Goal: Book appointment/travel/reservation

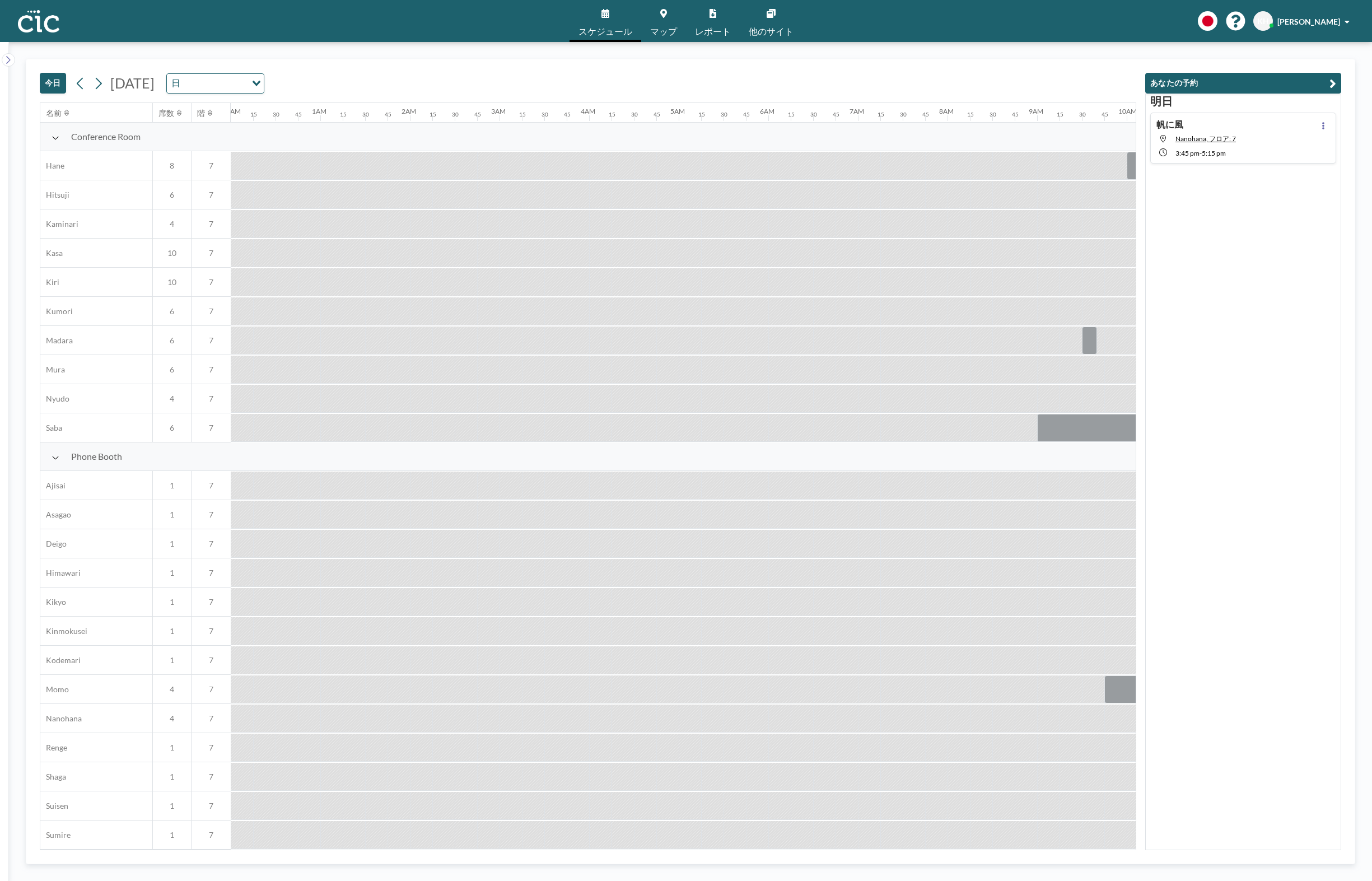
click at [51, 87] on button "今日" at bounding box center [52, 83] width 26 height 21
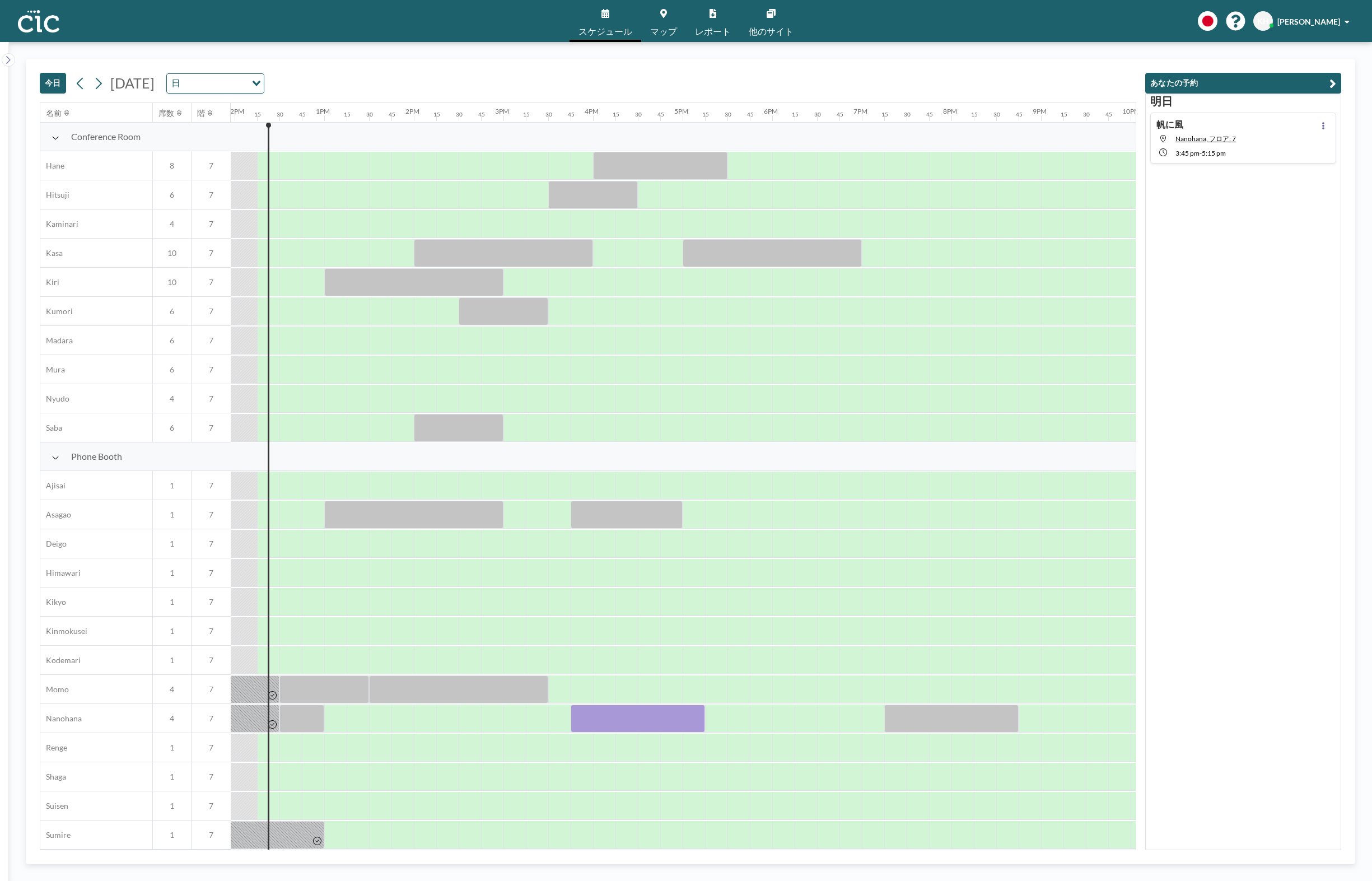
scroll to position [0, 1075]
click at [592, 717] on div at bounding box center [633, 718] width 134 height 28
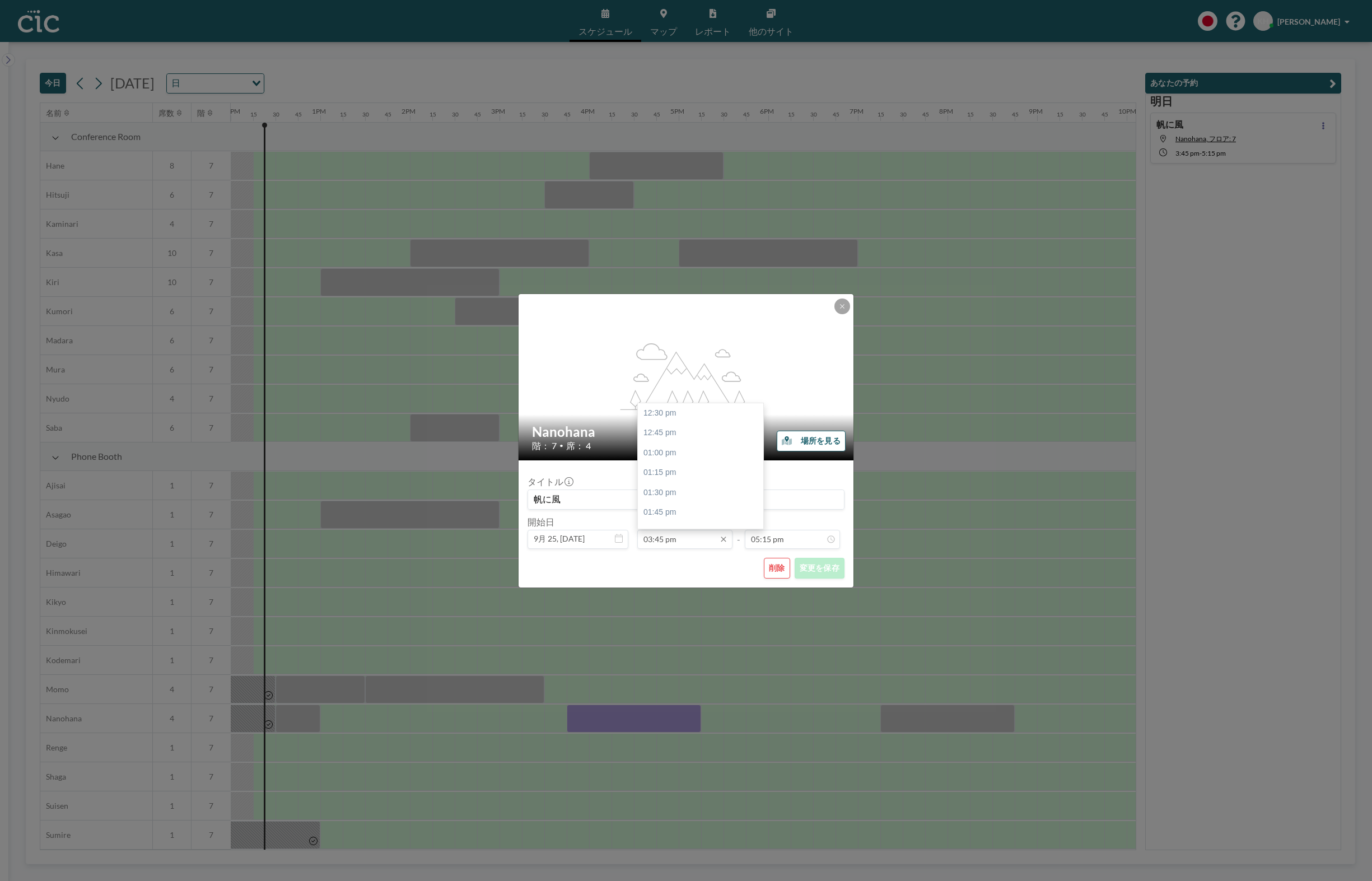
scroll to position [260, 0]
click at [654, 538] on input "03:45 pm" at bounding box center [685, 539] width 95 height 19
click at [680, 440] on div "04:00 pm" at bounding box center [701, 433] width 125 height 20
type input "04:00 pm"
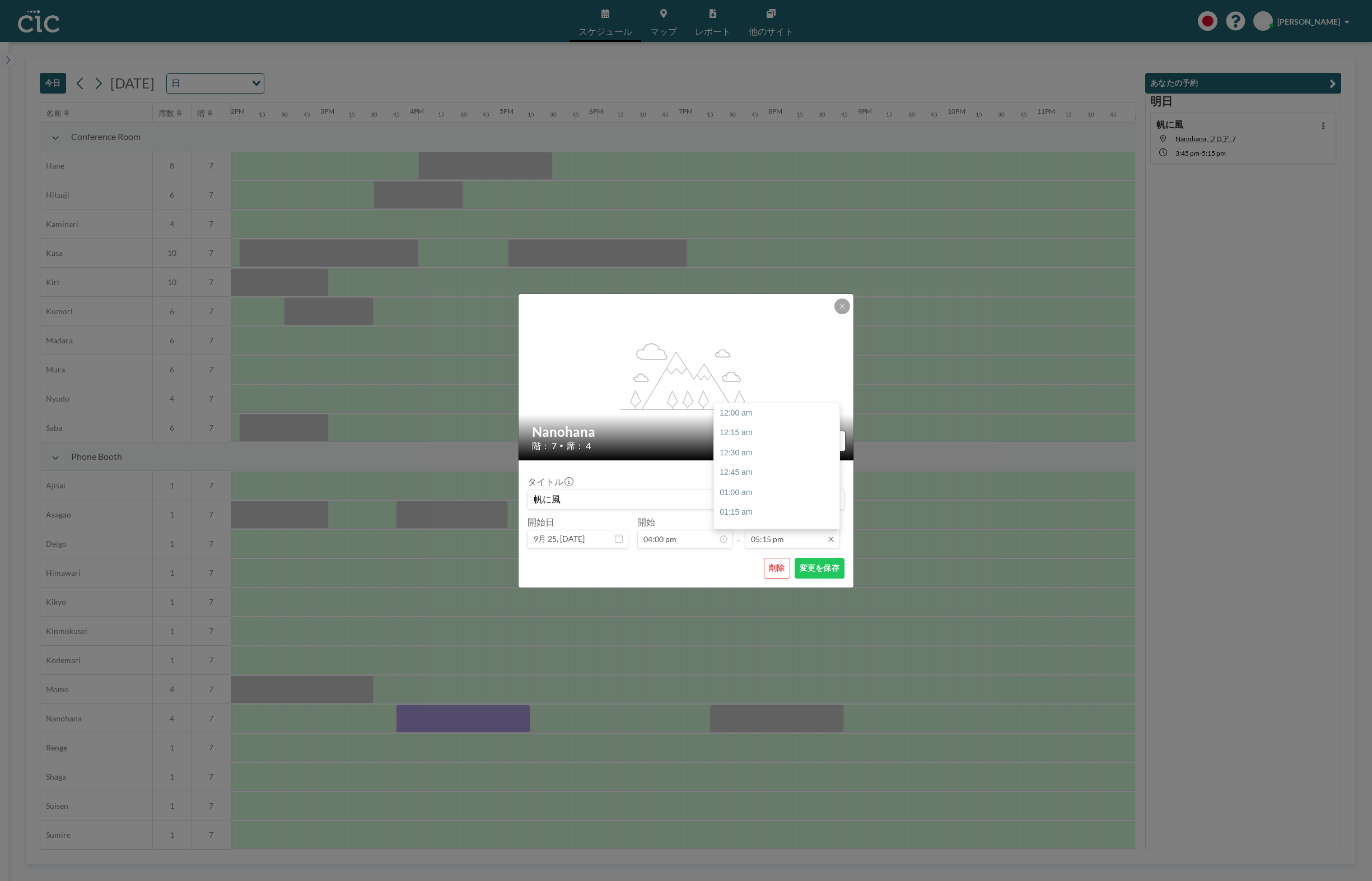
scroll to position [1376, 0]
click at [790, 539] on input "05:15 pm" at bounding box center [793, 539] width 95 height 19
click at [749, 434] on div "05:30 pm" at bounding box center [777, 433] width 125 height 20
type input "05:30 pm"
click at [826, 567] on button "変更を保存" at bounding box center [820, 569] width 50 height 21
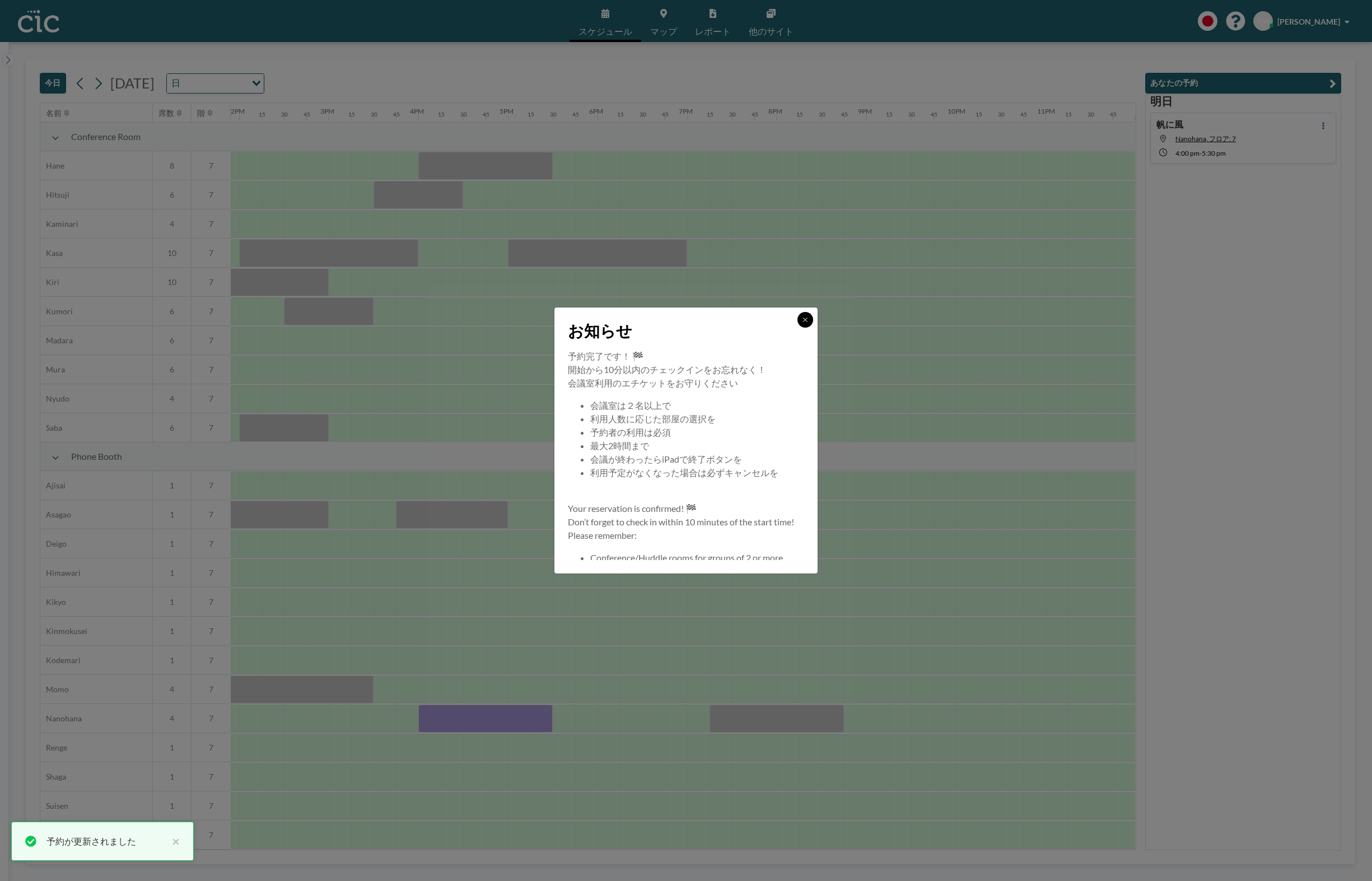
click at [804, 323] on icon at bounding box center [805, 320] width 7 height 7
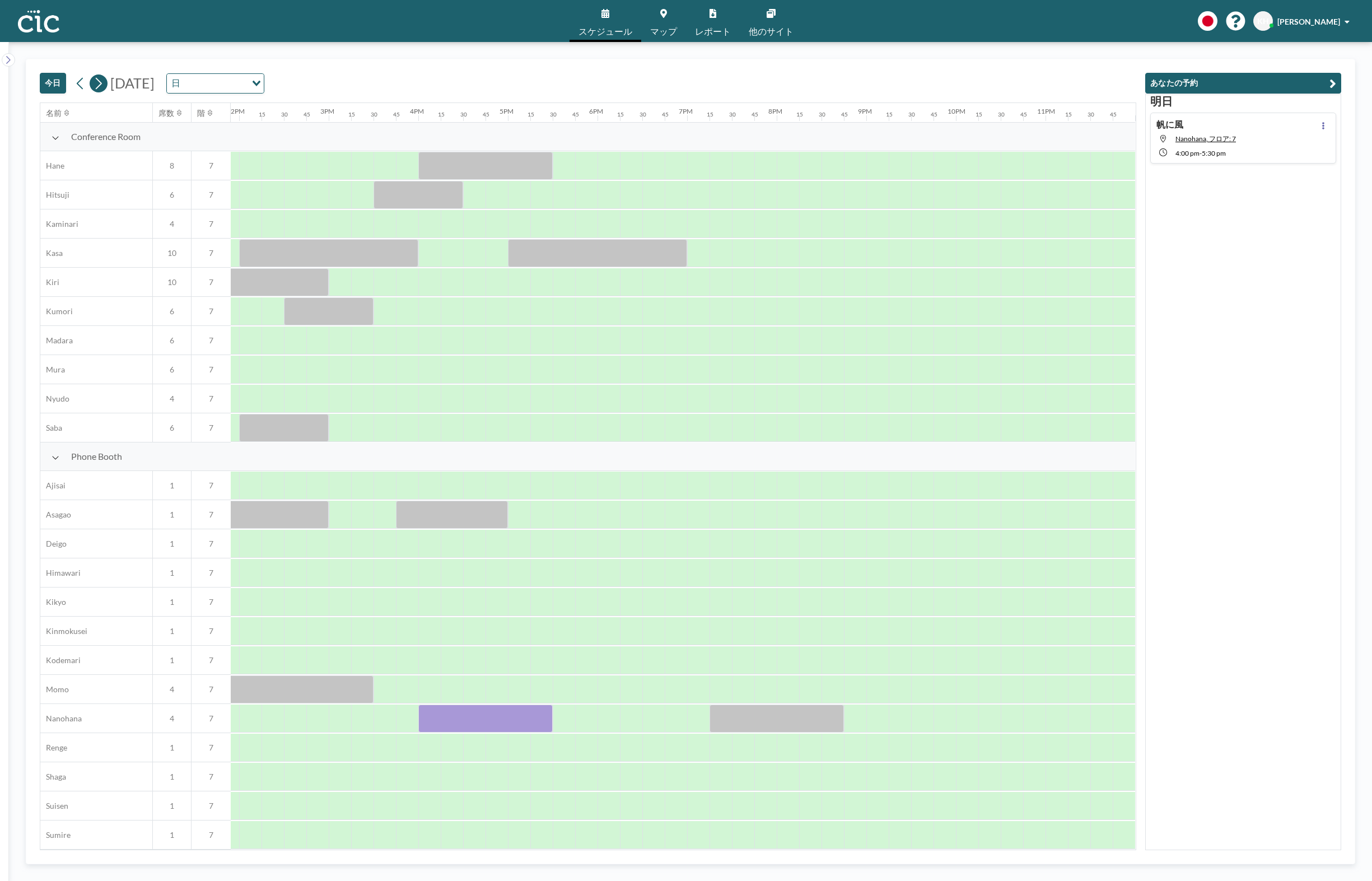
click at [100, 85] on icon at bounding box center [99, 83] width 6 height 12
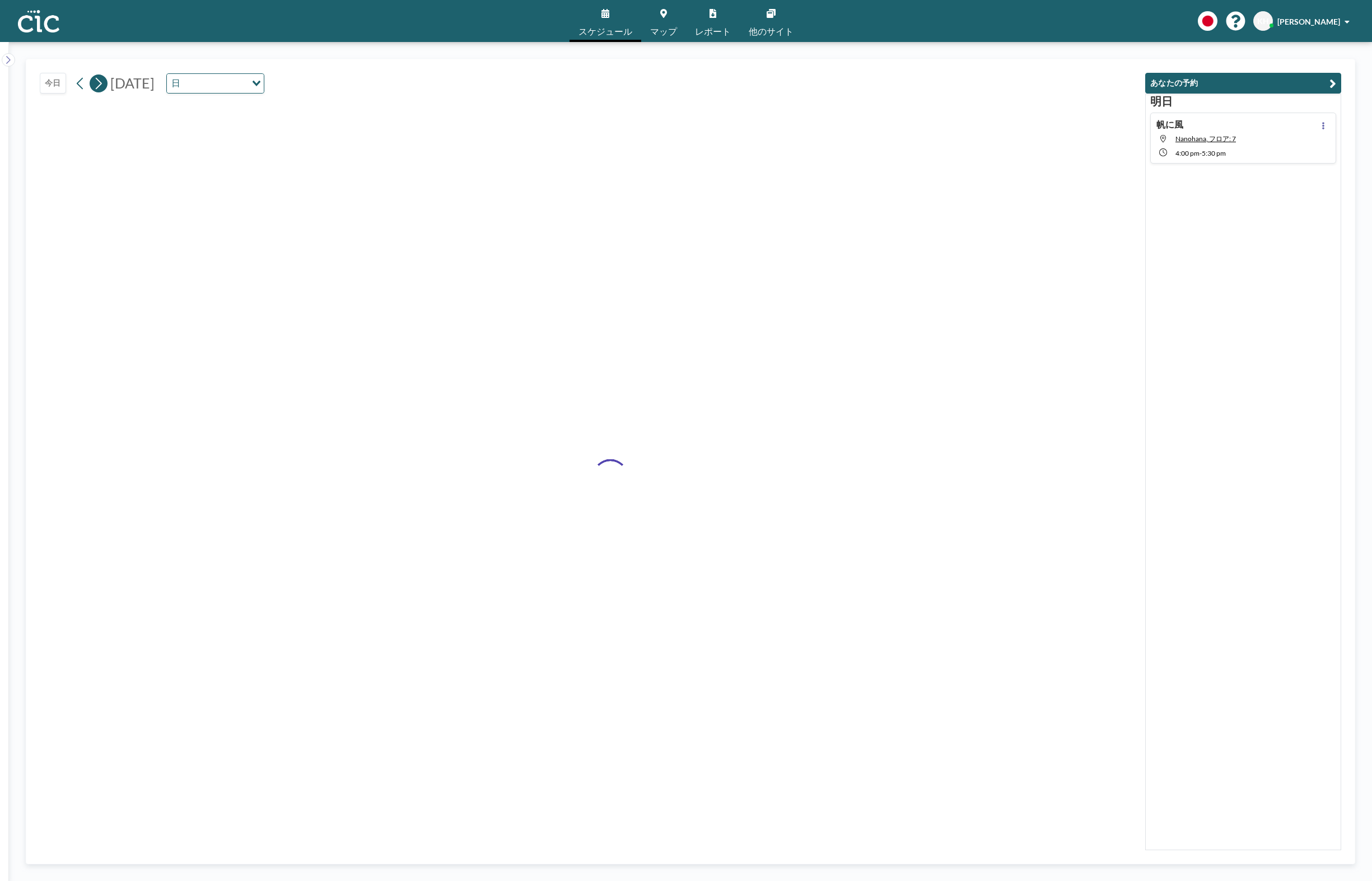
click at [100, 85] on icon at bounding box center [99, 83] width 6 height 12
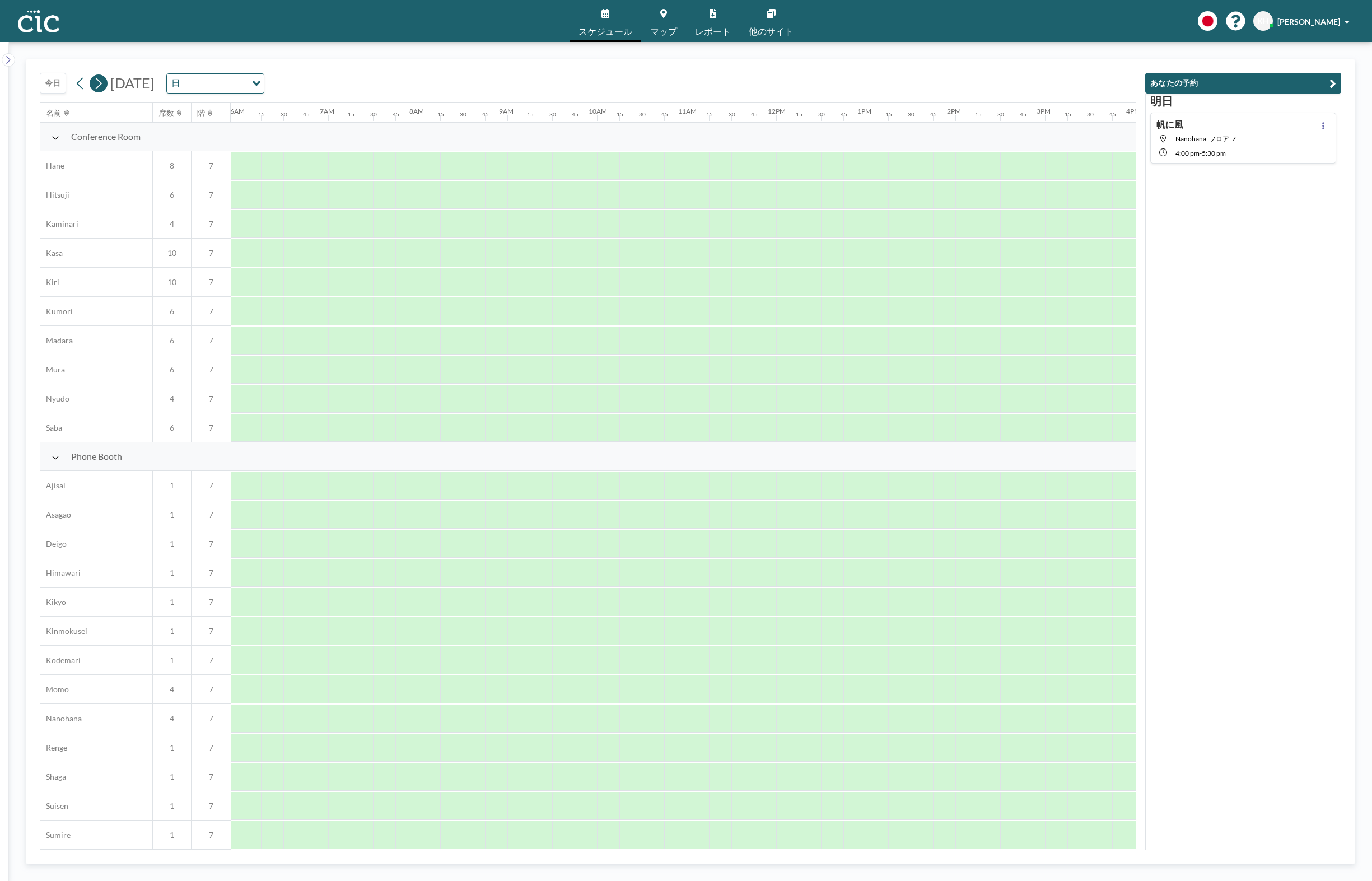
click at [100, 85] on icon at bounding box center [99, 83] width 6 height 12
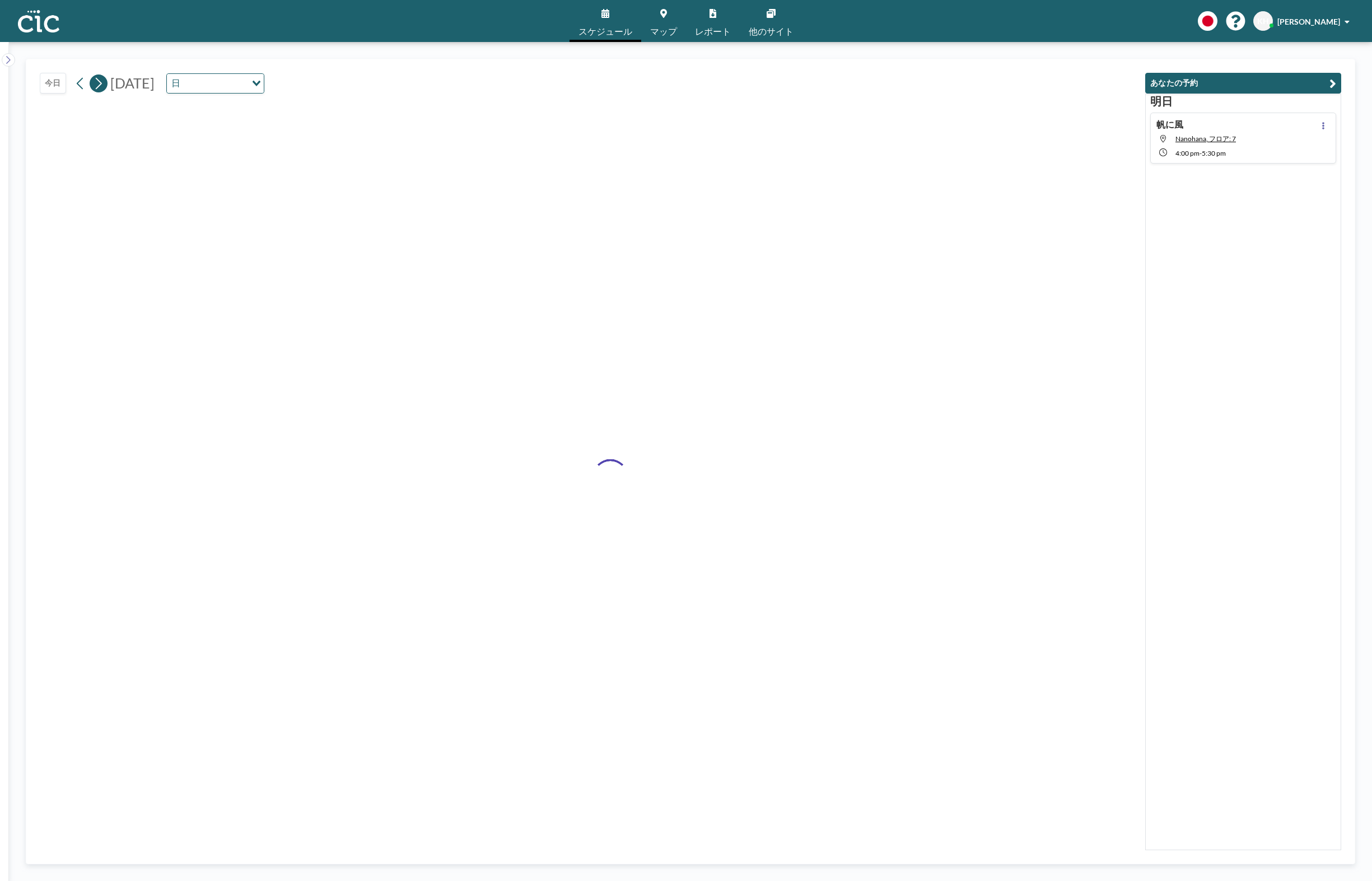
click at [100, 85] on icon at bounding box center [99, 83] width 6 height 12
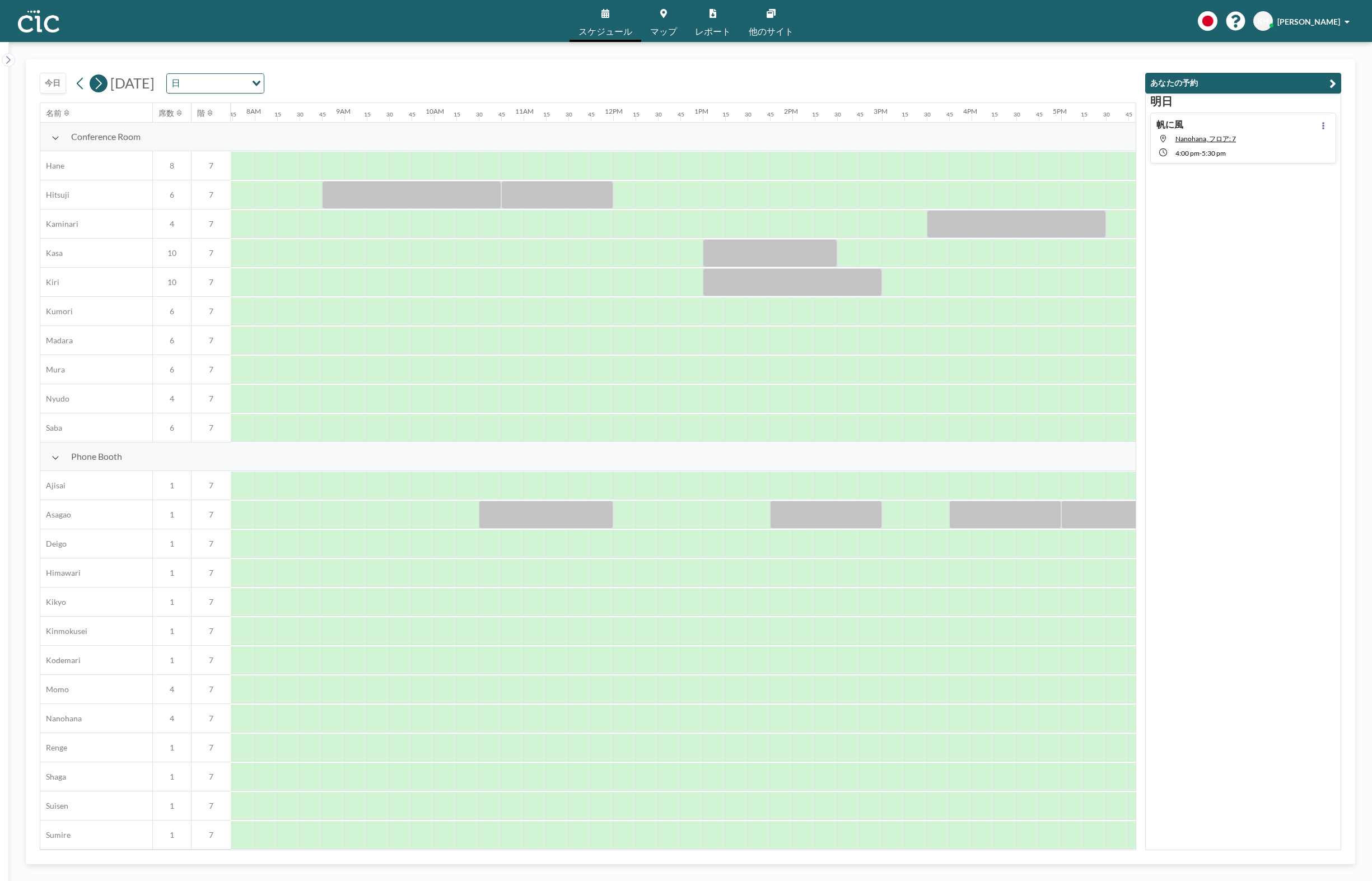
scroll to position [0, 694]
click at [100, 85] on icon at bounding box center [99, 83] width 6 height 12
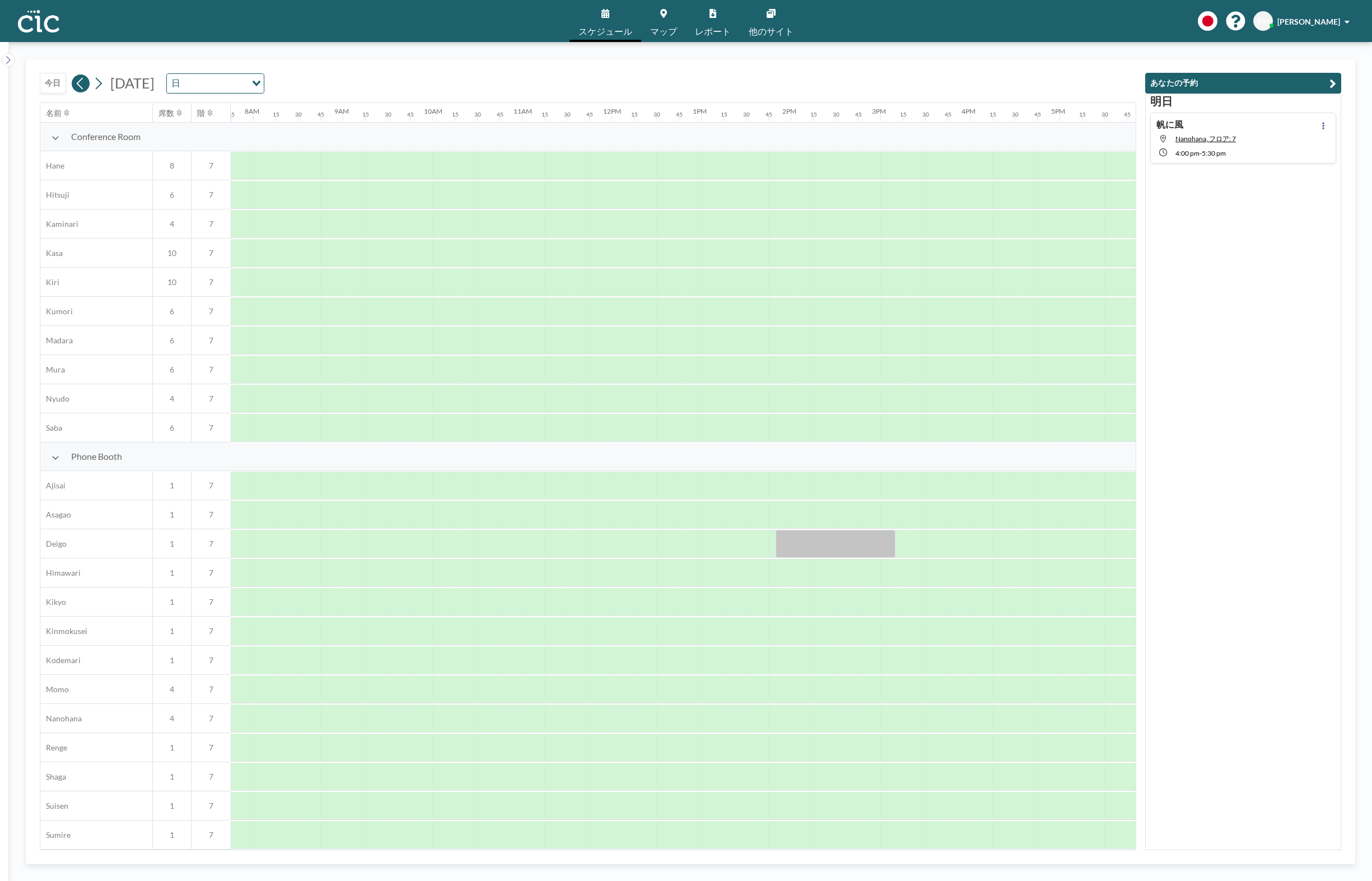
click at [86, 85] on button at bounding box center [80, 83] width 18 height 18
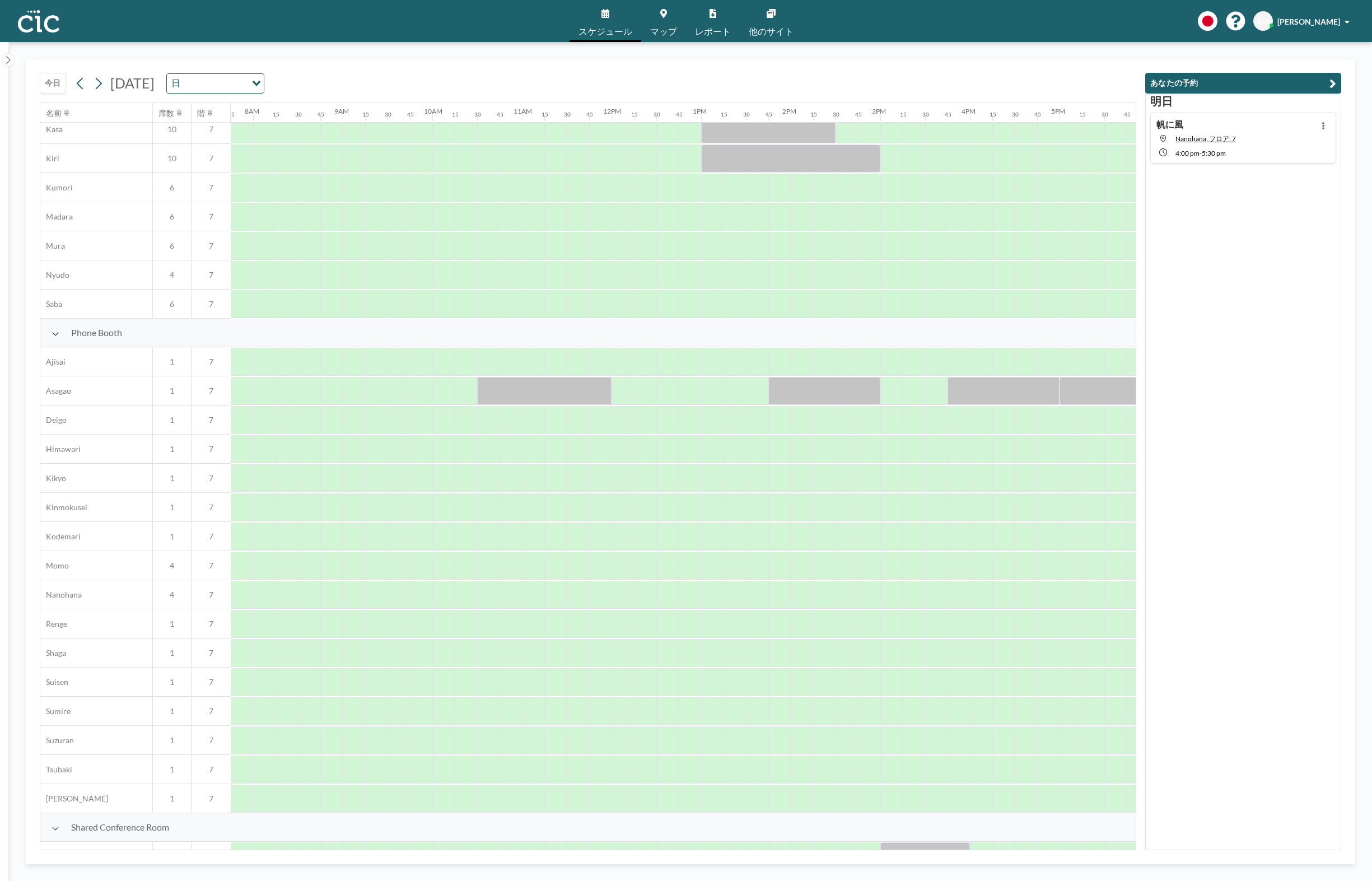
scroll to position [131, 694]
